Goal: Task Accomplishment & Management: Manage account settings

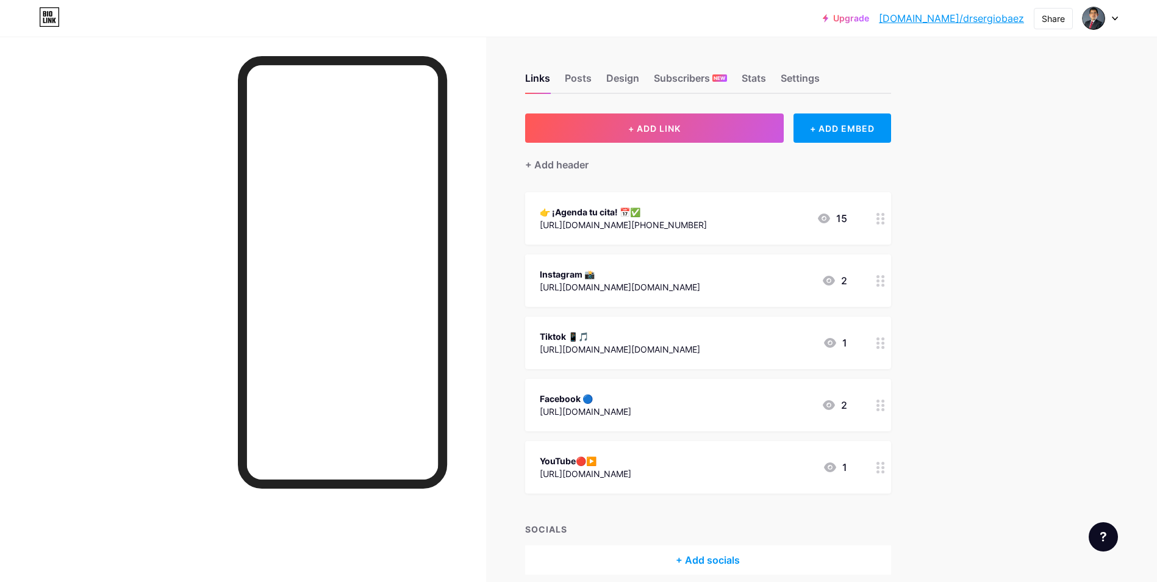
click at [650, 213] on div "👉 ¡Agenda tu cita! 📅✅" at bounding box center [623, 212] width 167 height 13
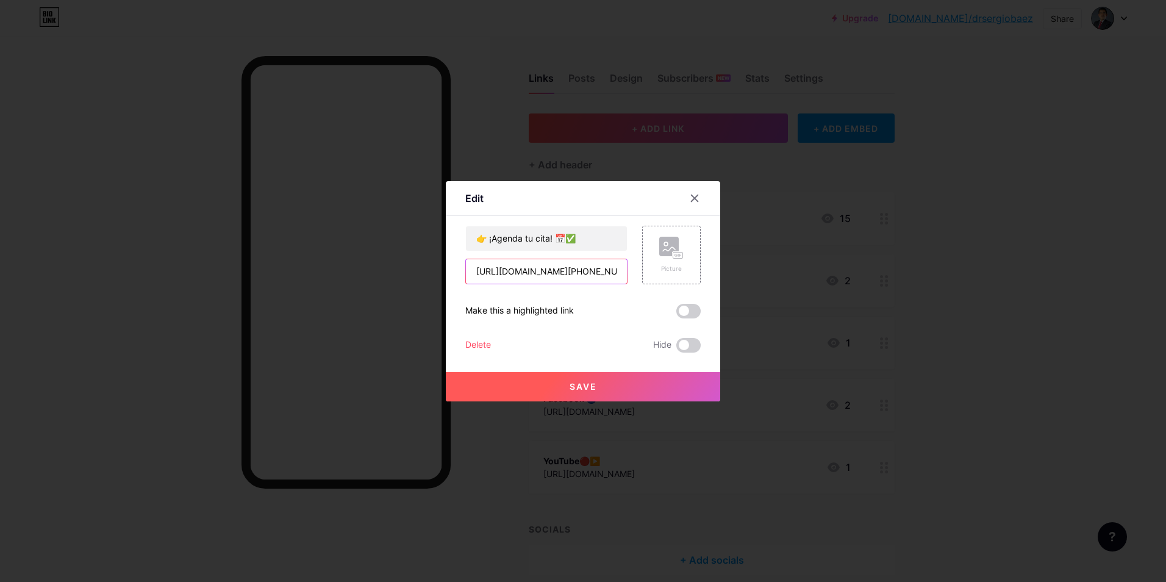
drag, startPoint x: 502, startPoint y: 270, endPoint x: 186, endPoint y: 231, distance: 318.5
click at [186, 231] on div "Edit Content YouTube Play YouTube video without leaving your page. ADD Vimeo Pl…" at bounding box center [583, 291] width 1166 height 582
drag, startPoint x: 570, startPoint y: 270, endPoint x: 781, endPoint y: 292, distance: 212.2
click at [781, 292] on div "Edit Content YouTube Play YouTube video without leaving your page. ADD Vimeo Pl…" at bounding box center [583, 291] width 1166 height 582
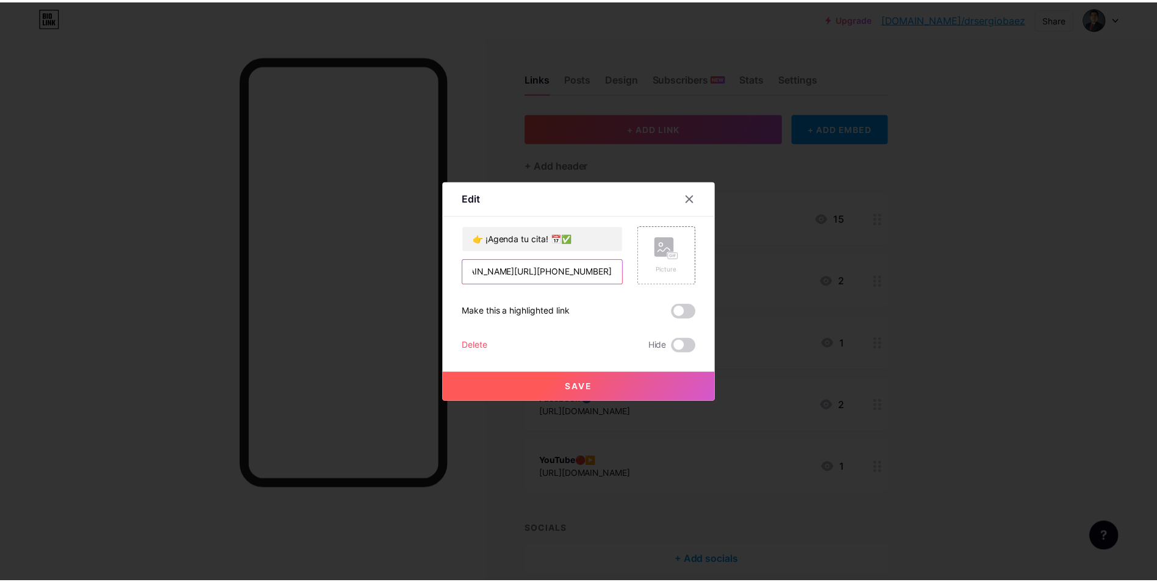
scroll to position [0, 0]
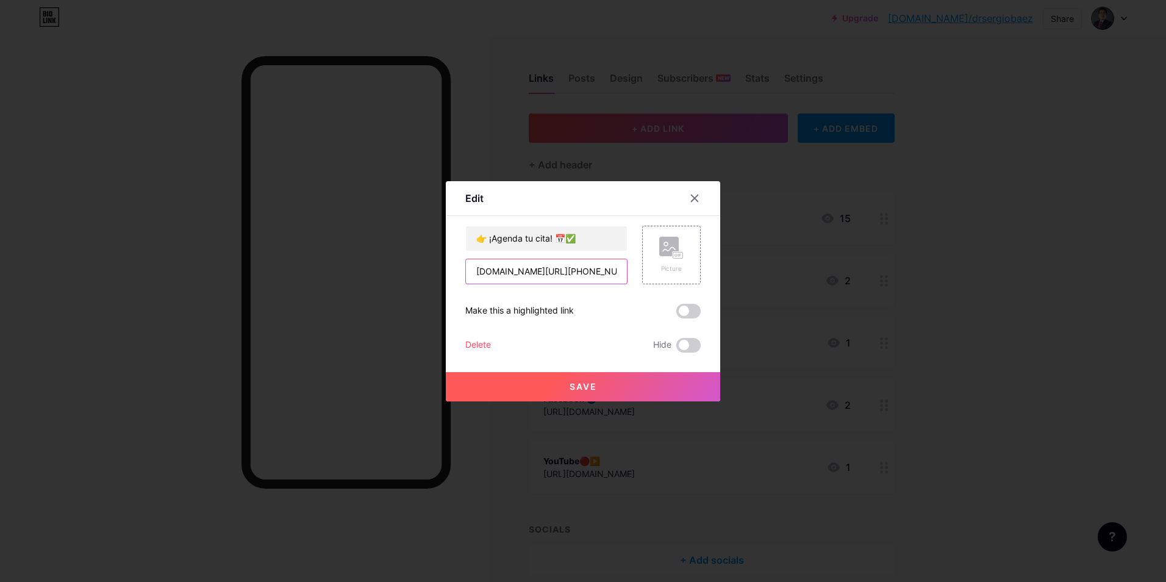
click at [508, 268] on input "[DOMAIN_NAME][URL][PHONE_NUMBER]" at bounding box center [546, 271] width 161 height 24
type input "[DOMAIN_NAME][URL]"
click at [517, 390] on button "Save" at bounding box center [583, 386] width 275 height 29
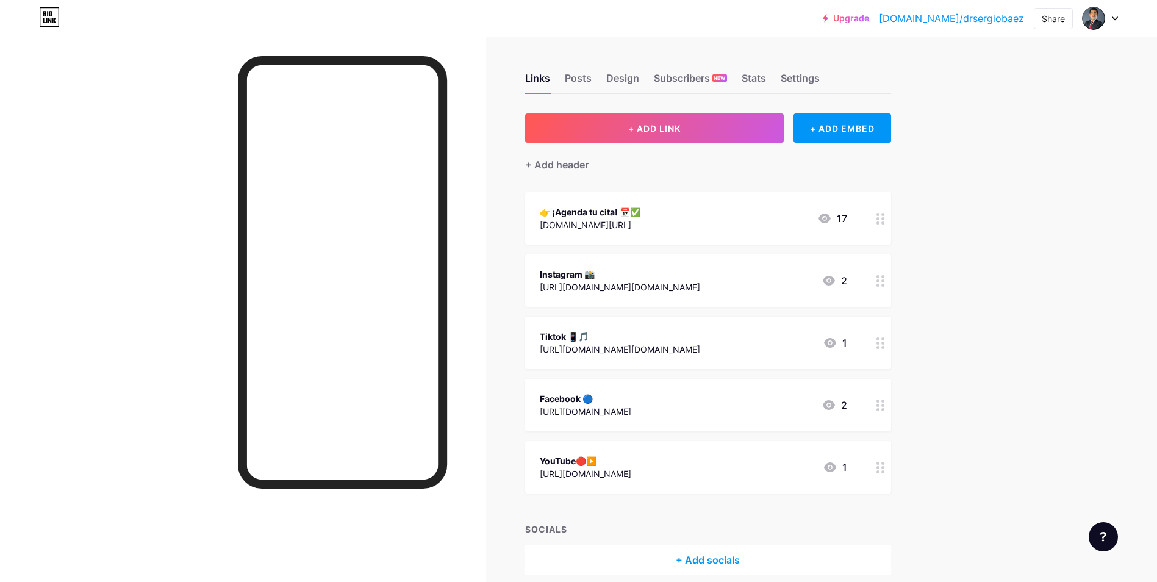
click at [597, 234] on div "👉 ¡Agenda tu cita! 📅✅ [DOMAIN_NAME][URL] 17" at bounding box center [708, 218] width 366 height 52
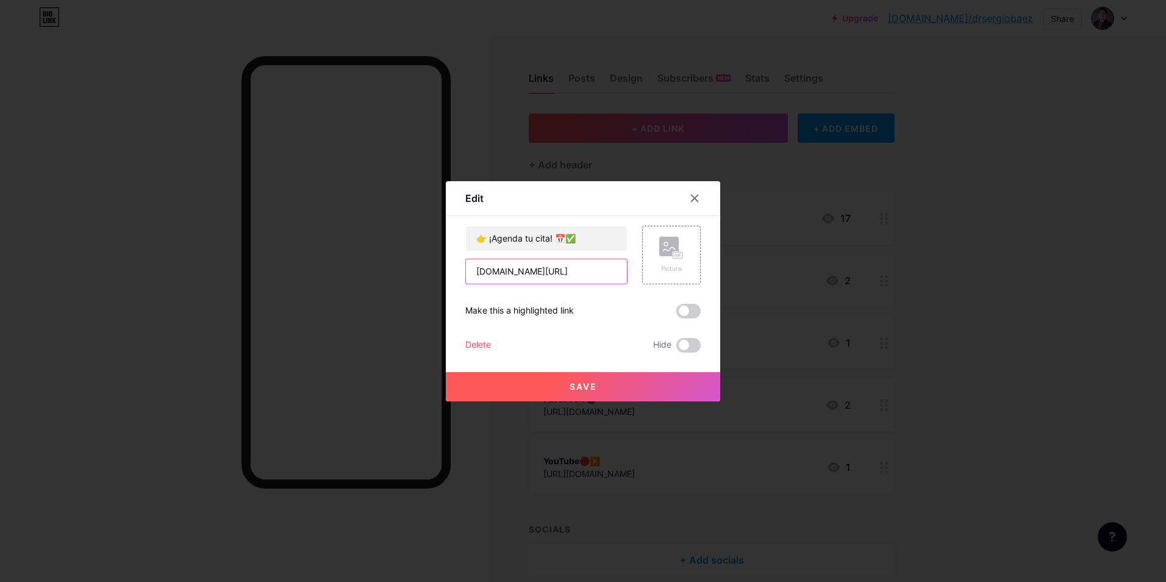
click at [577, 275] on input "[DOMAIN_NAME][URL]" at bounding box center [546, 271] width 161 height 24
click at [525, 383] on button "Save" at bounding box center [583, 386] width 275 height 29
